Goal: Check status

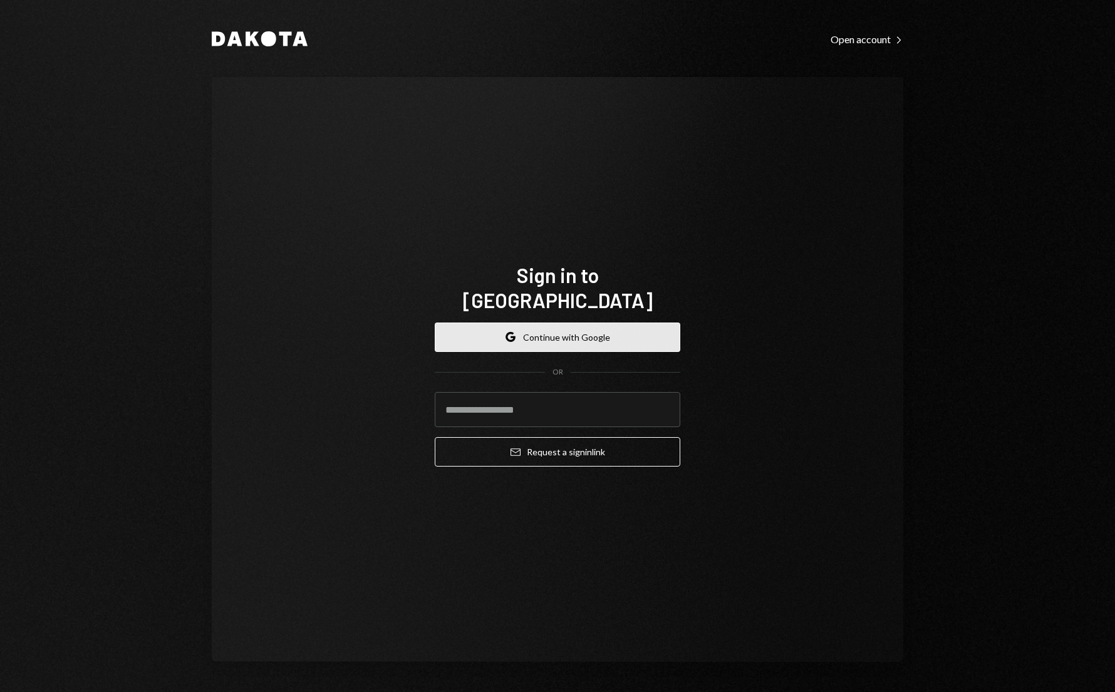
click at [520, 334] on button "Google Continue with Google" at bounding box center [558, 337] width 246 height 29
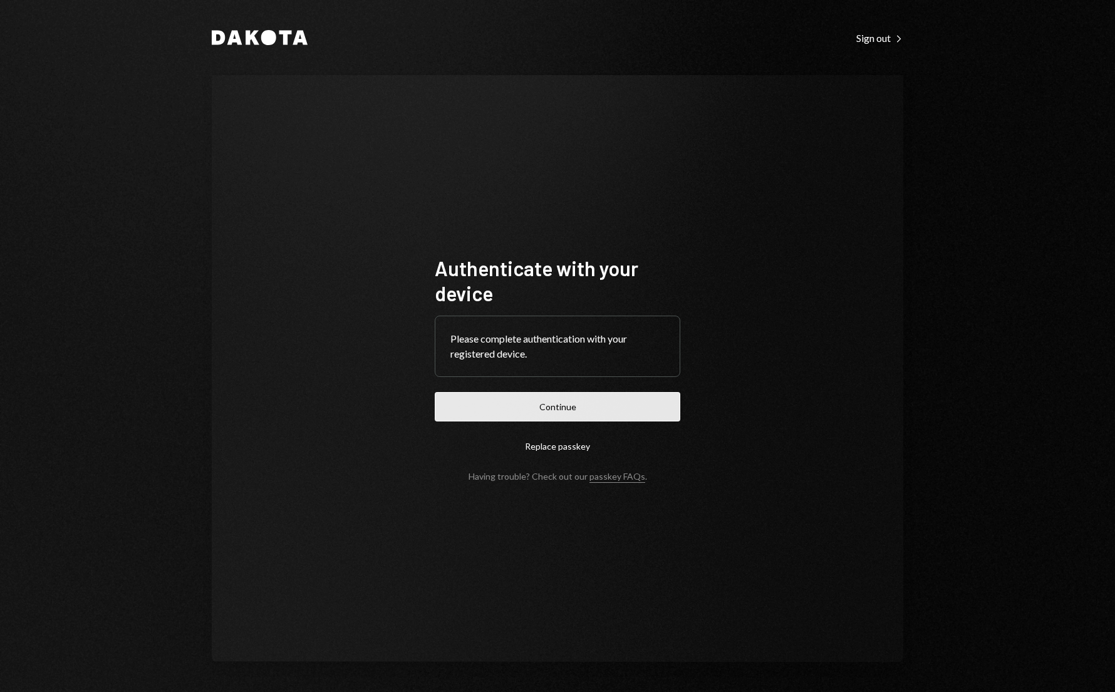
click at [528, 408] on button "Continue" at bounding box center [558, 406] width 246 height 29
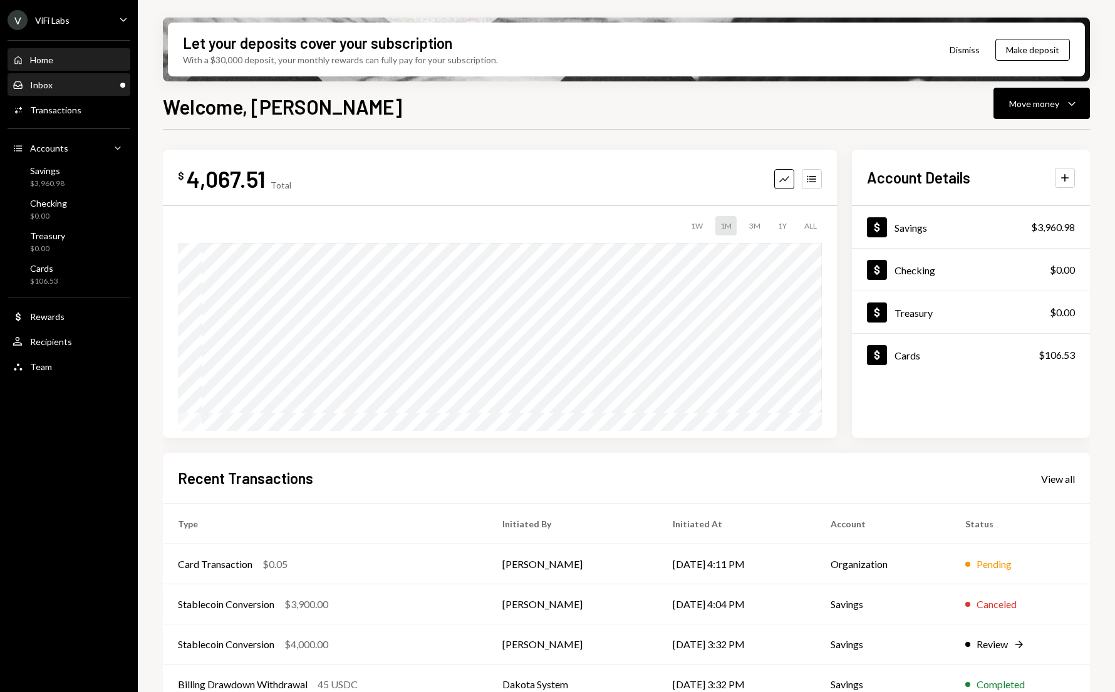
click at [40, 85] on div "Inbox" at bounding box center [41, 85] width 23 height 11
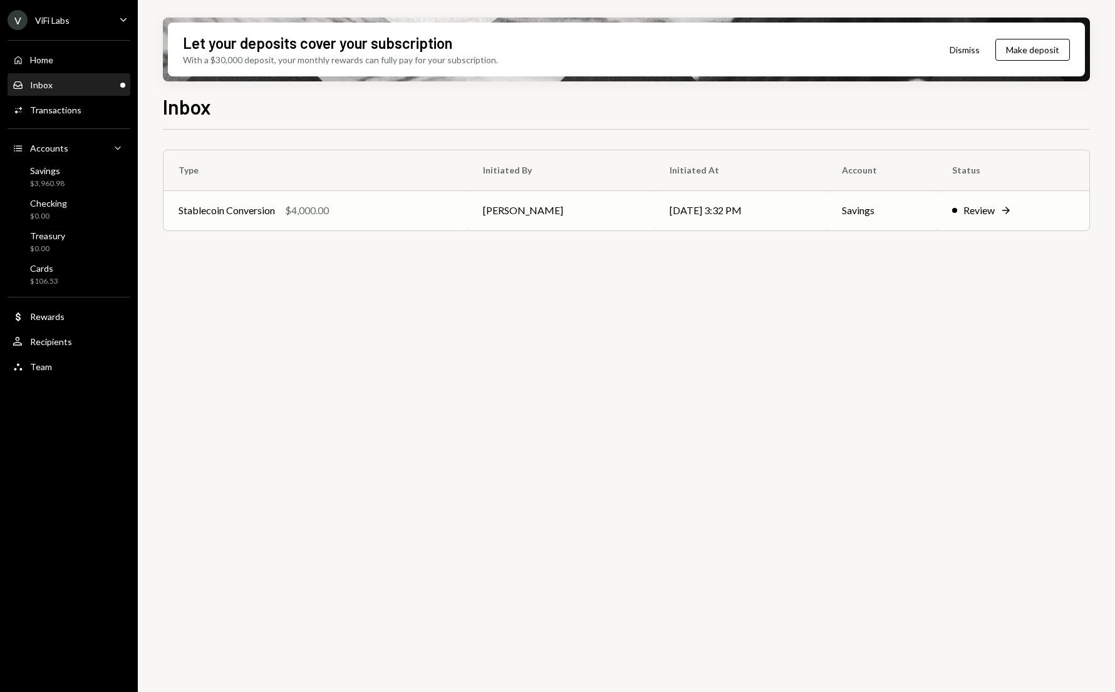
click at [415, 215] on div "Stablecoin Conversion $4,000.00" at bounding box center [316, 210] width 274 height 15
